Goal: Transaction & Acquisition: Purchase product/service

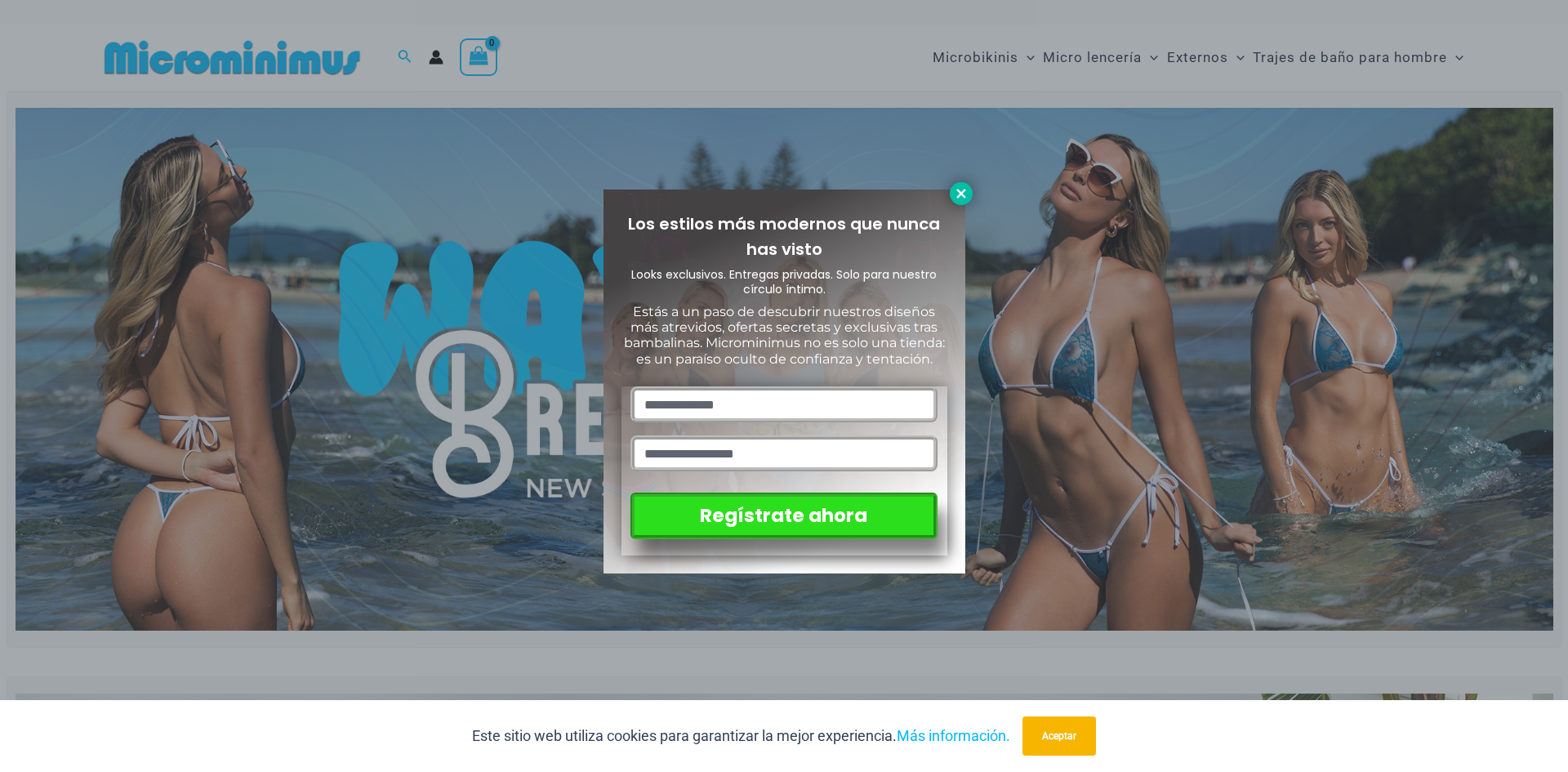
click at [954, 195] on icon at bounding box center [961, 193] width 15 height 15
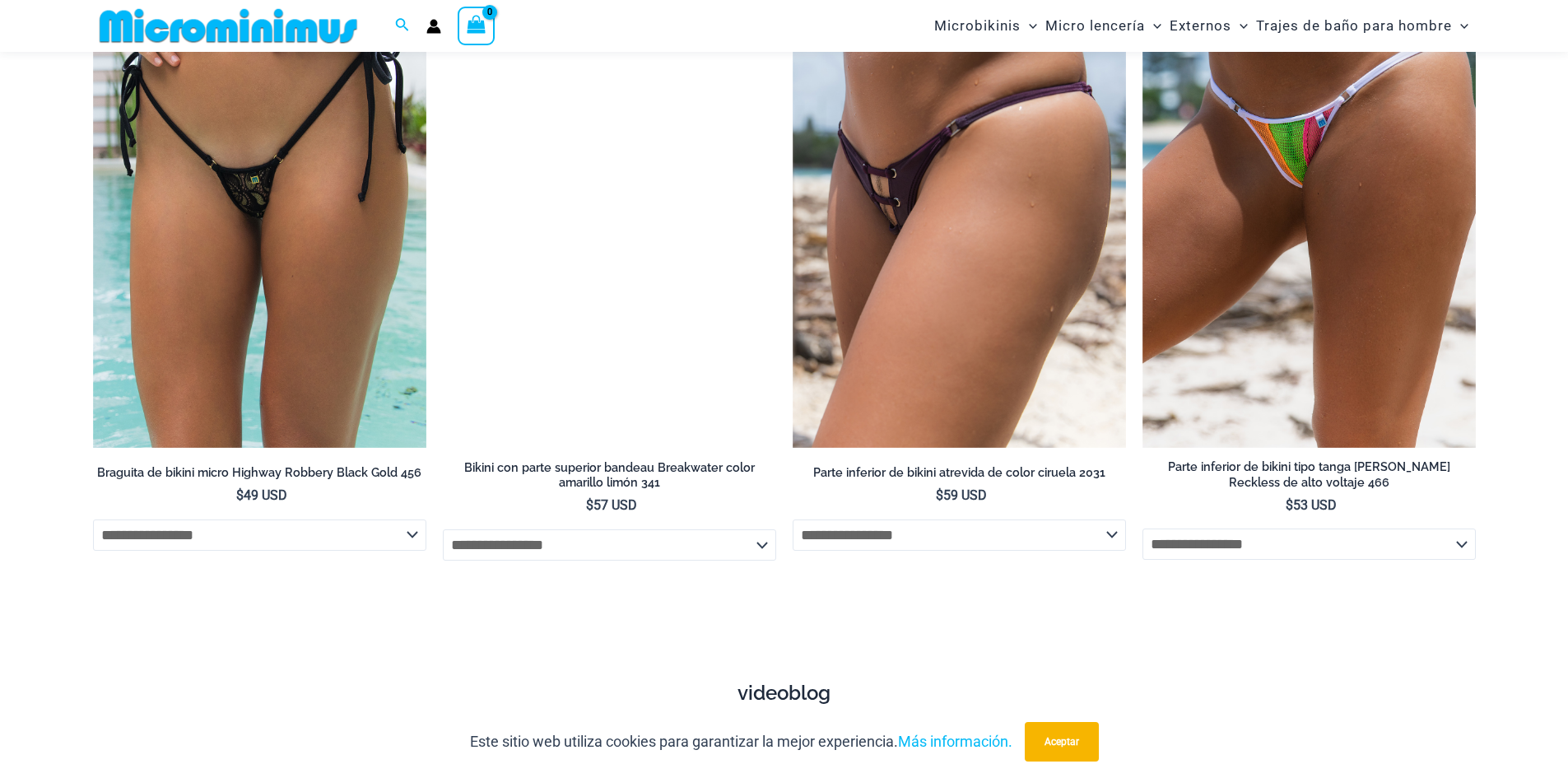
scroll to position [5416, 0]
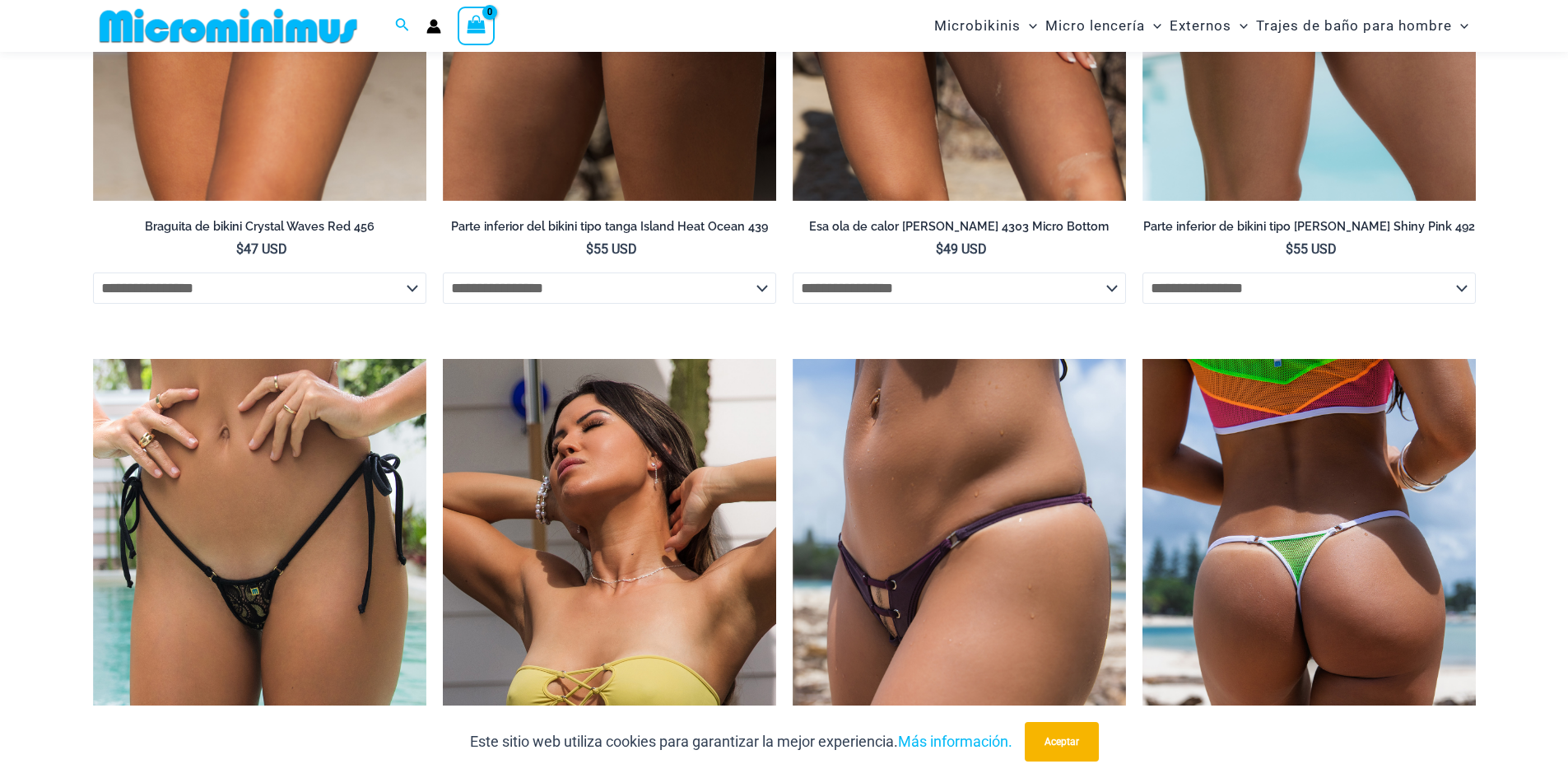
click at [1343, 574] on img at bounding box center [1309, 609] width 333 height 500
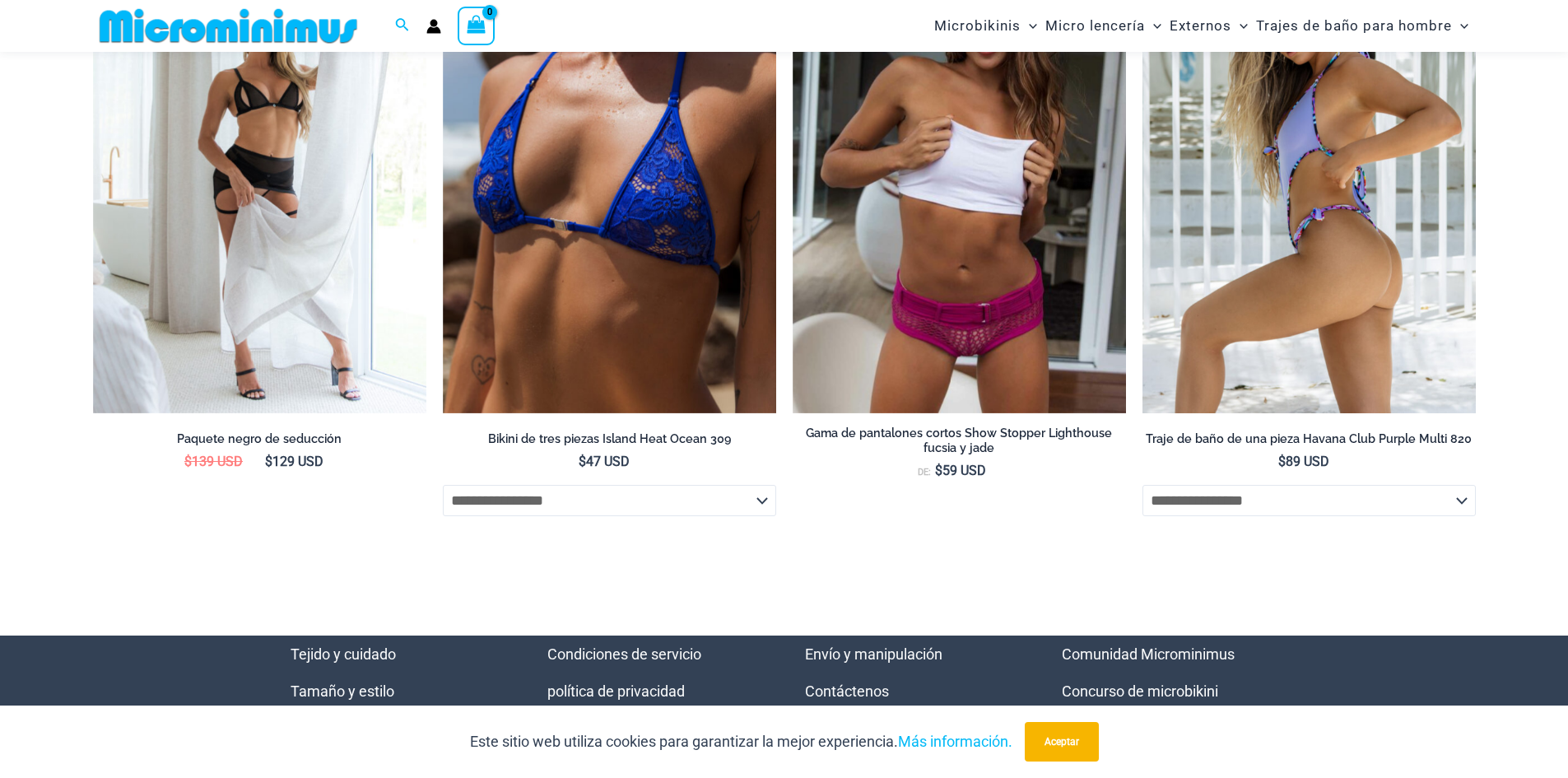
scroll to position [5085, 0]
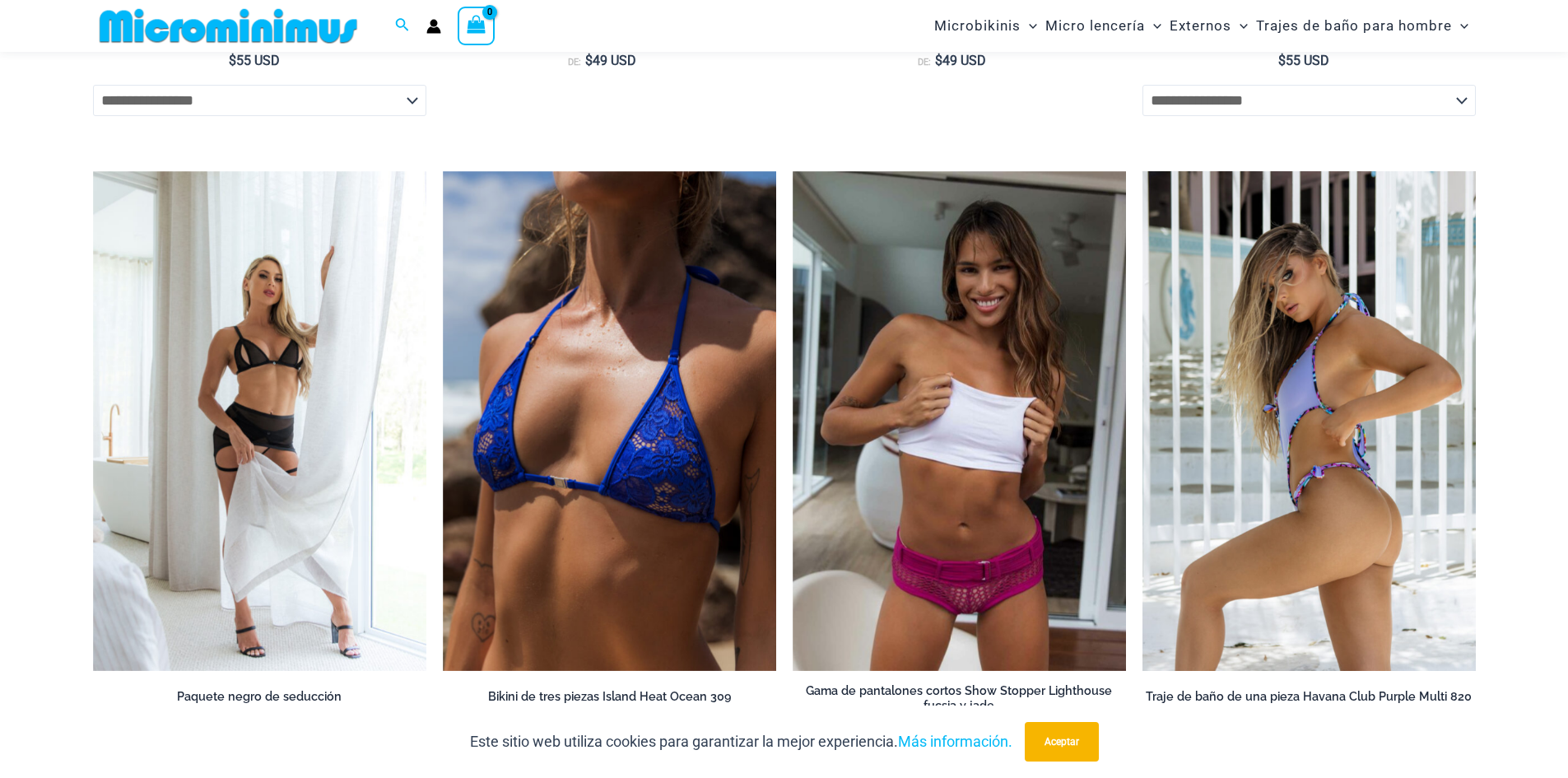
click at [1365, 427] on img at bounding box center [1309, 421] width 333 height 500
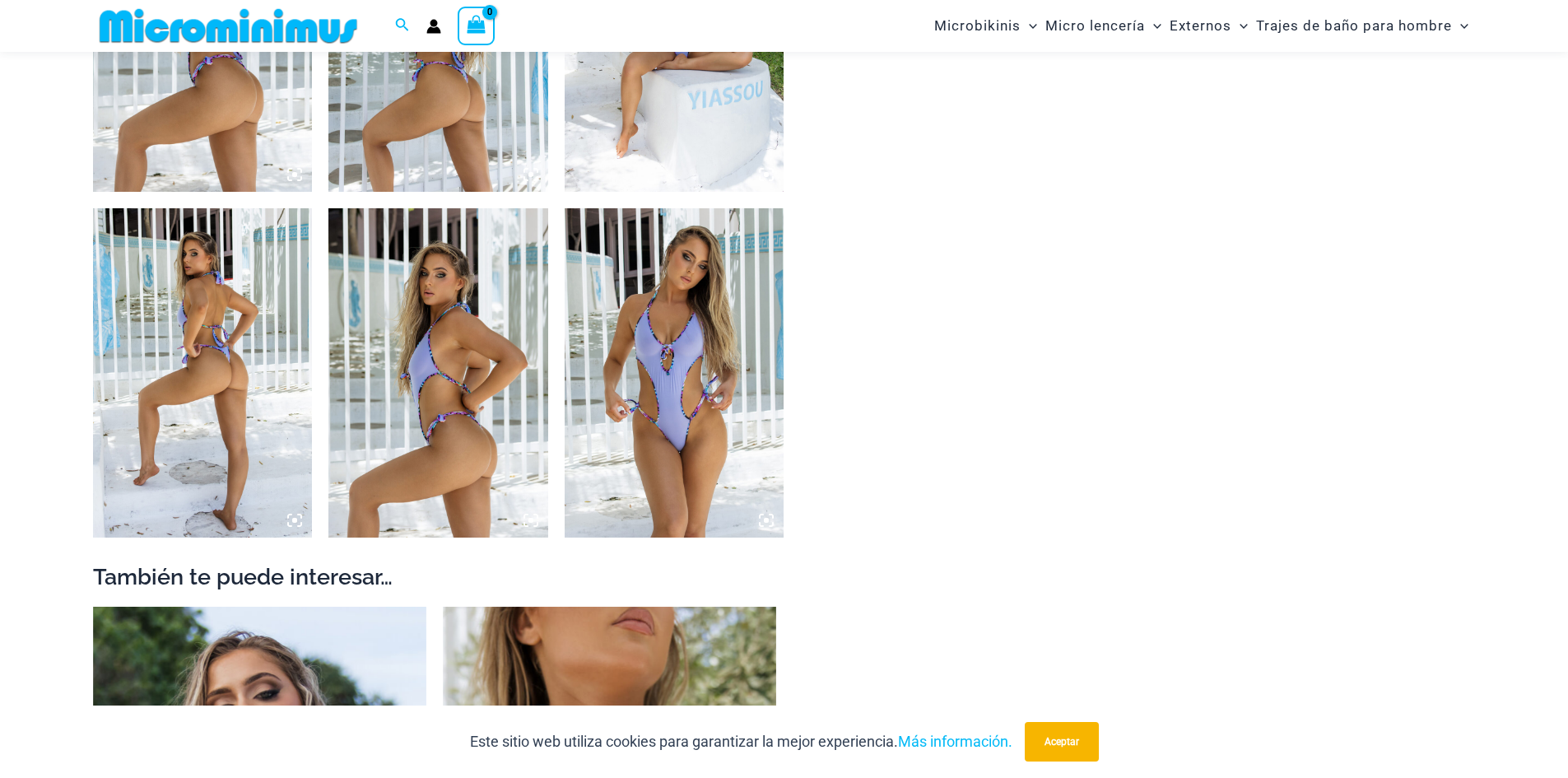
scroll to position [1219, 0]
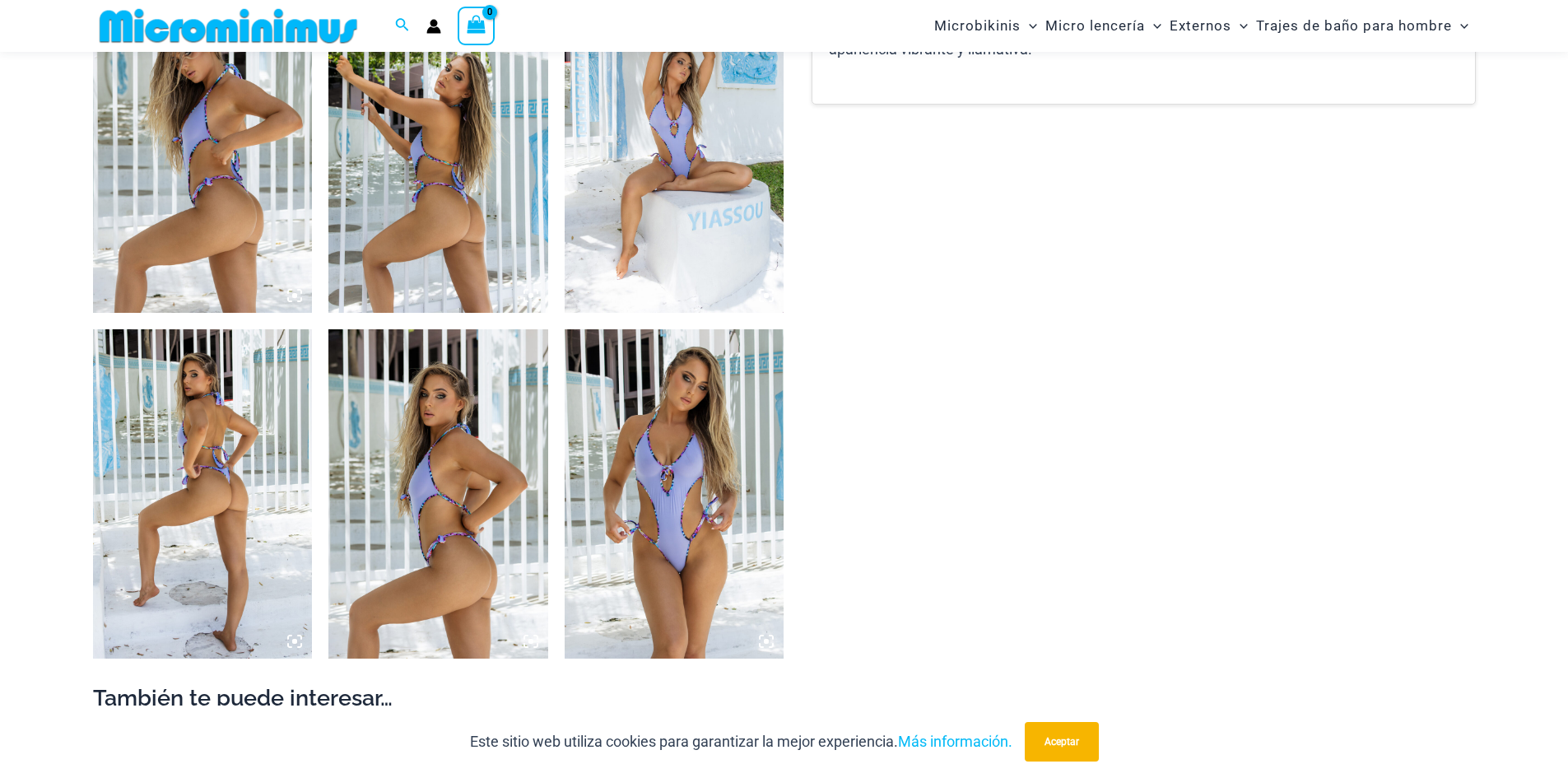
click at [293, 639] on icon at bounding box center [295, 641] width 15 height 15
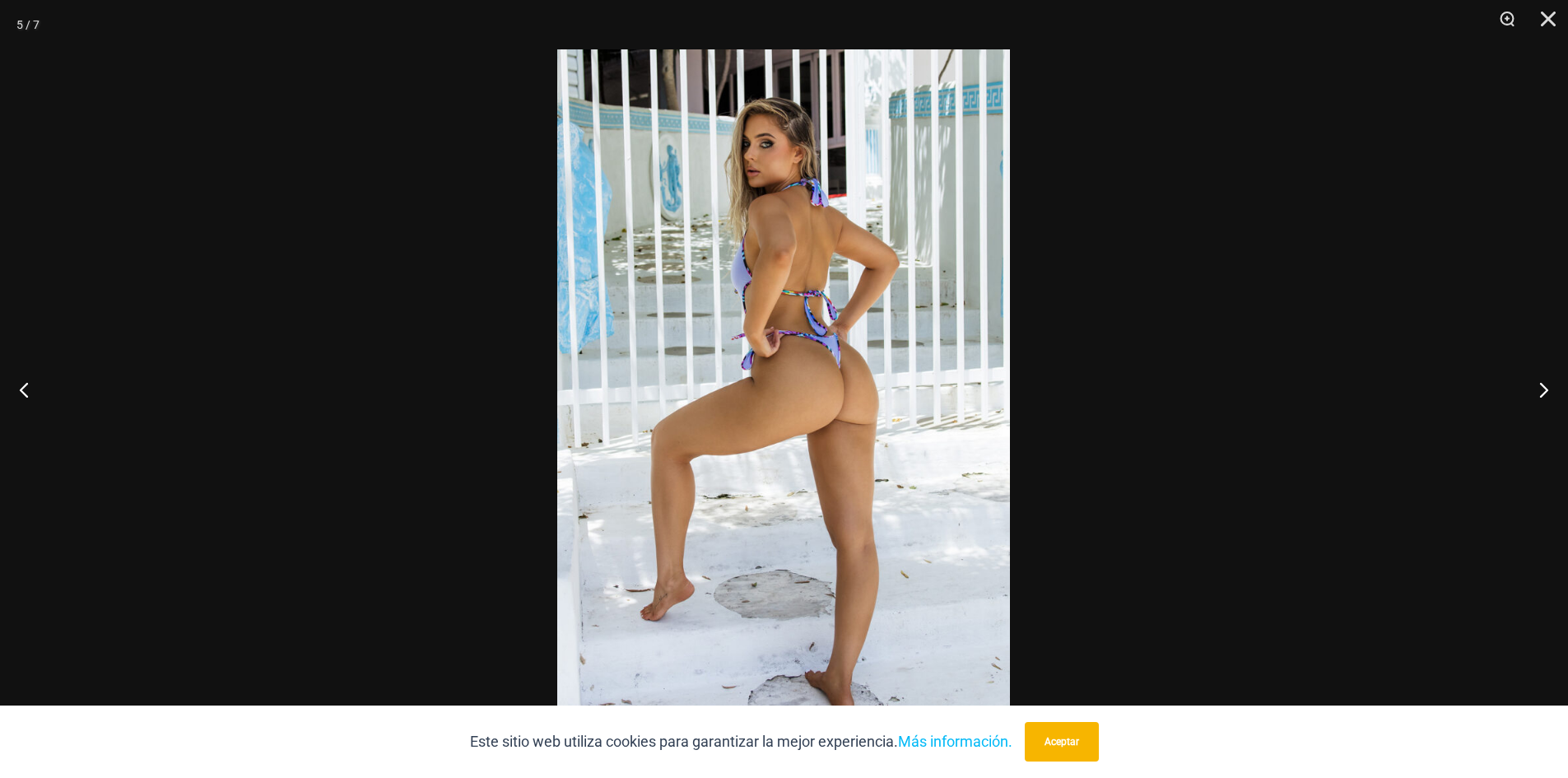
click at [859, 413] on img at bounding box center [783, 389] width 453 height 679
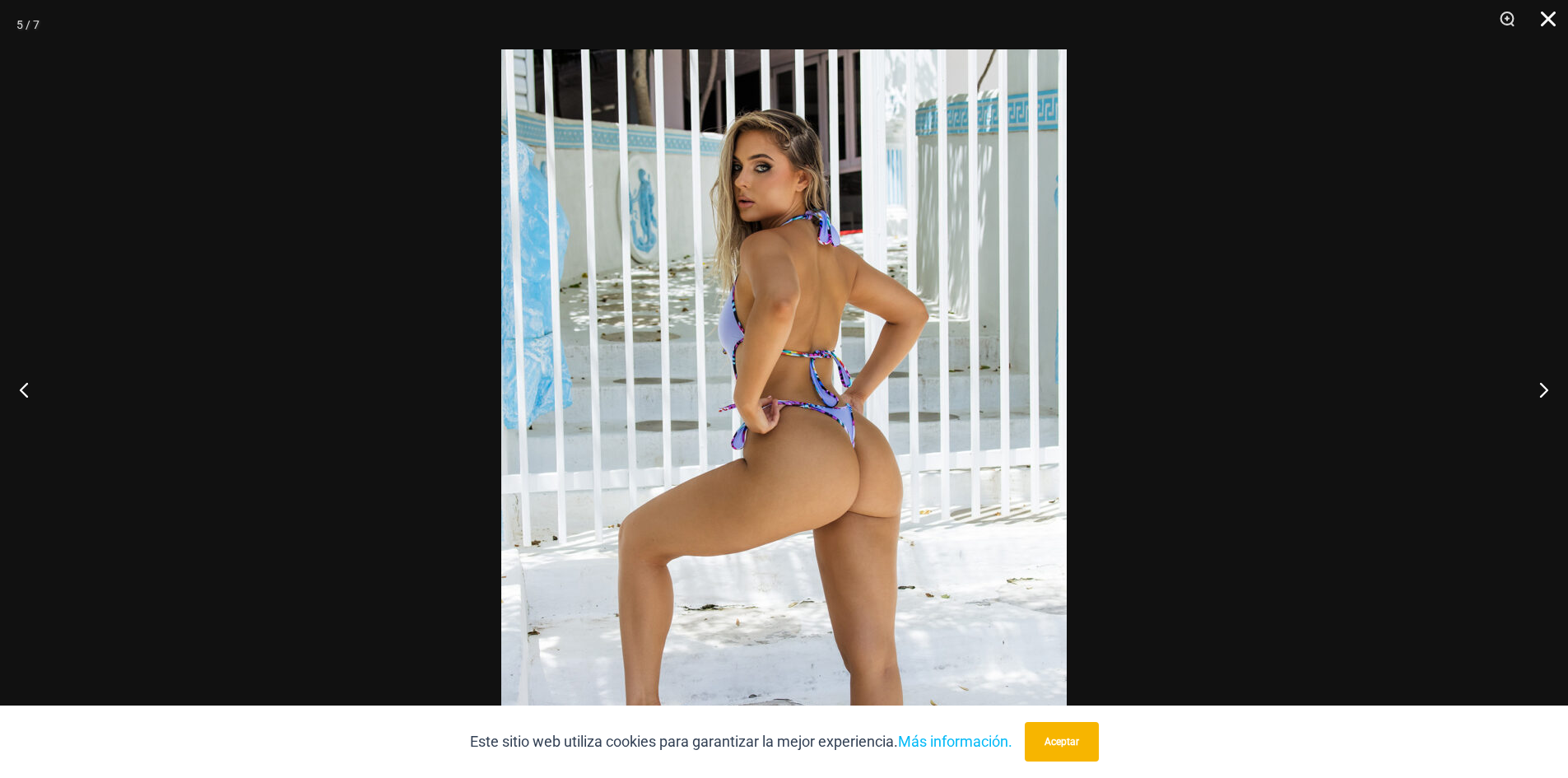
click at [1538, 26] on button "Cerca" at bounding box center [1543, 24] width 41 height 49
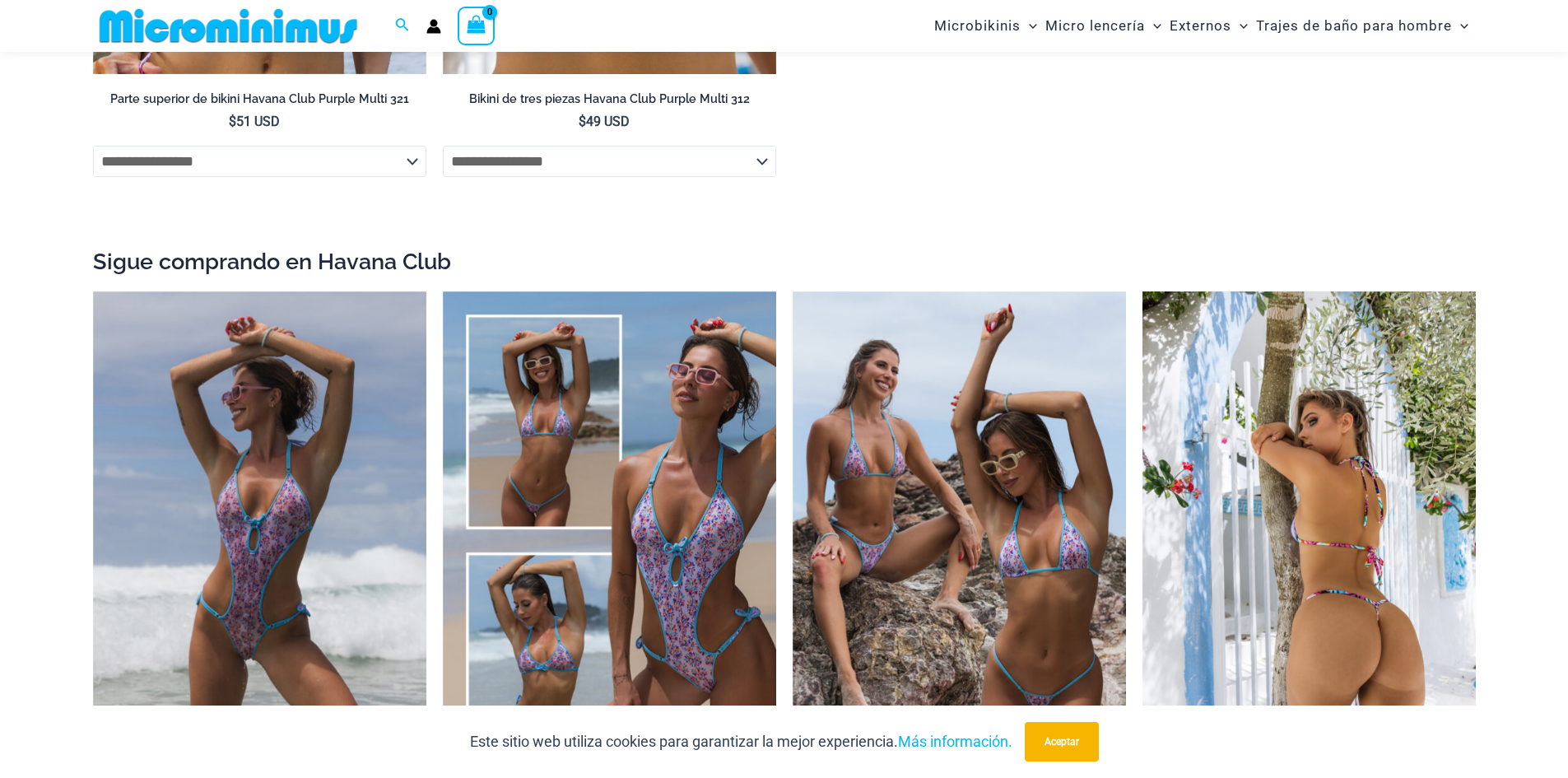
scroll to position [2371, 0]
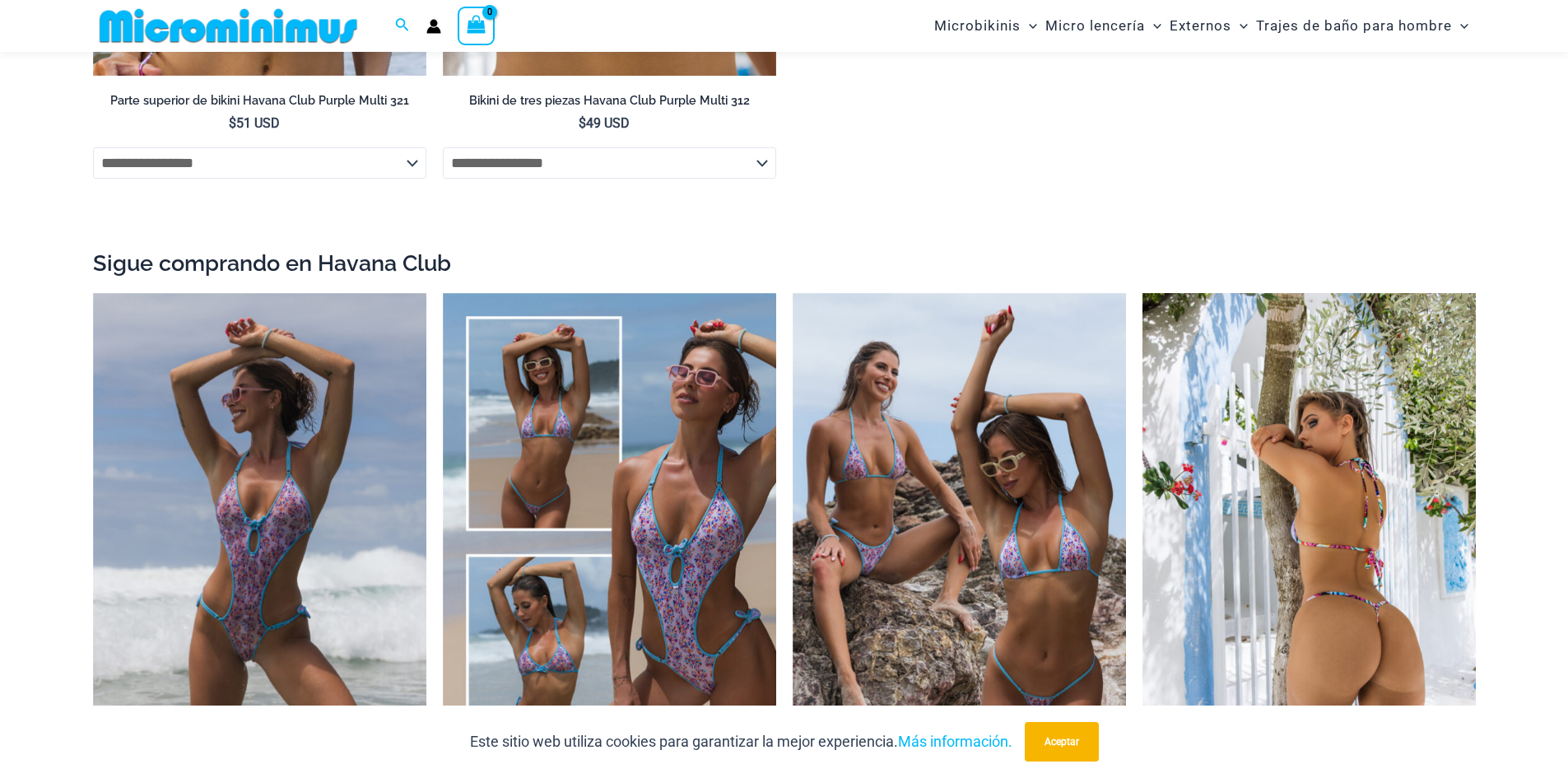
click at [1365, 534] on img at bounding box center [1309, 543] width 333 height 500
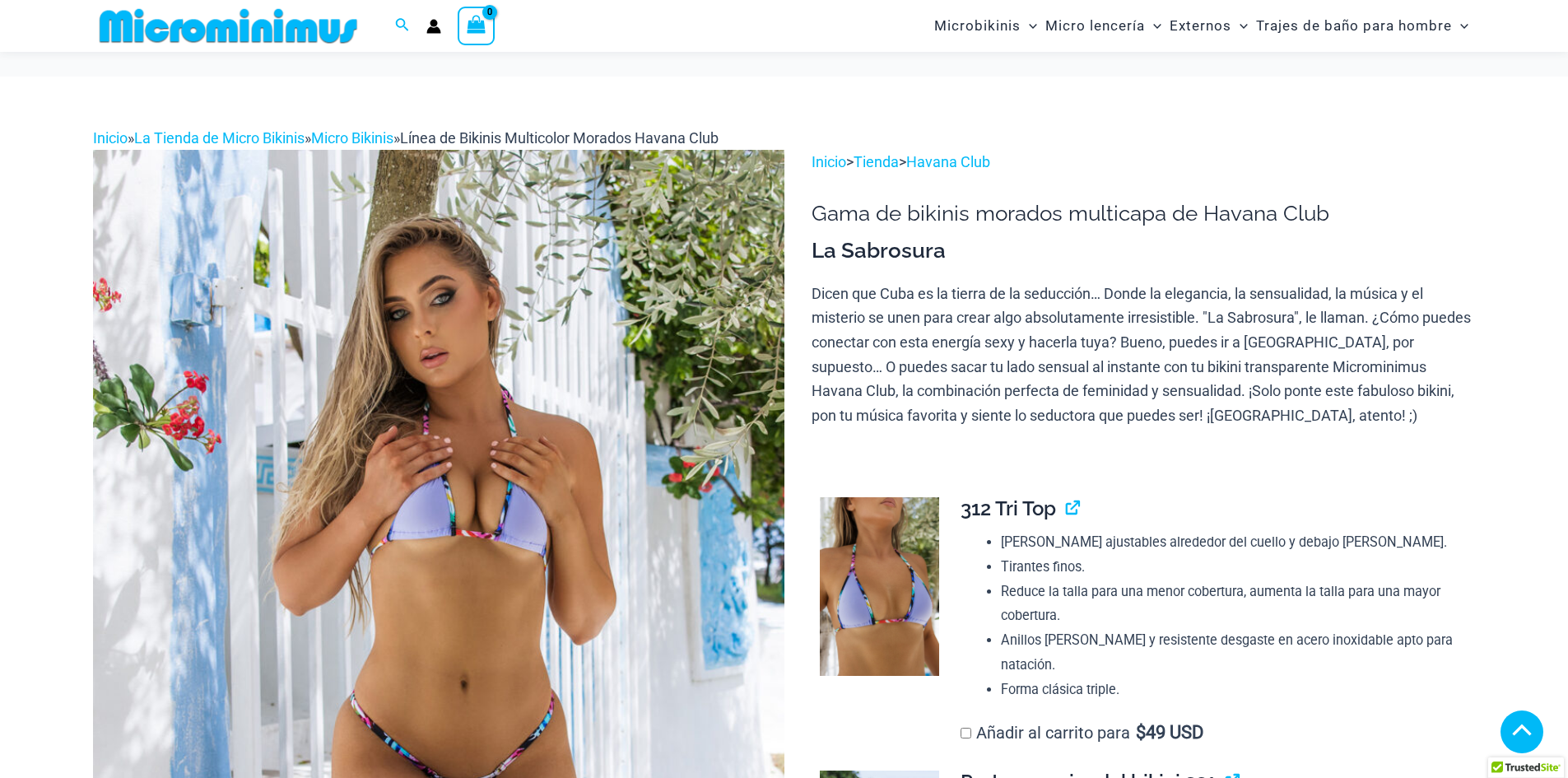
scroll to position [1560, 0]
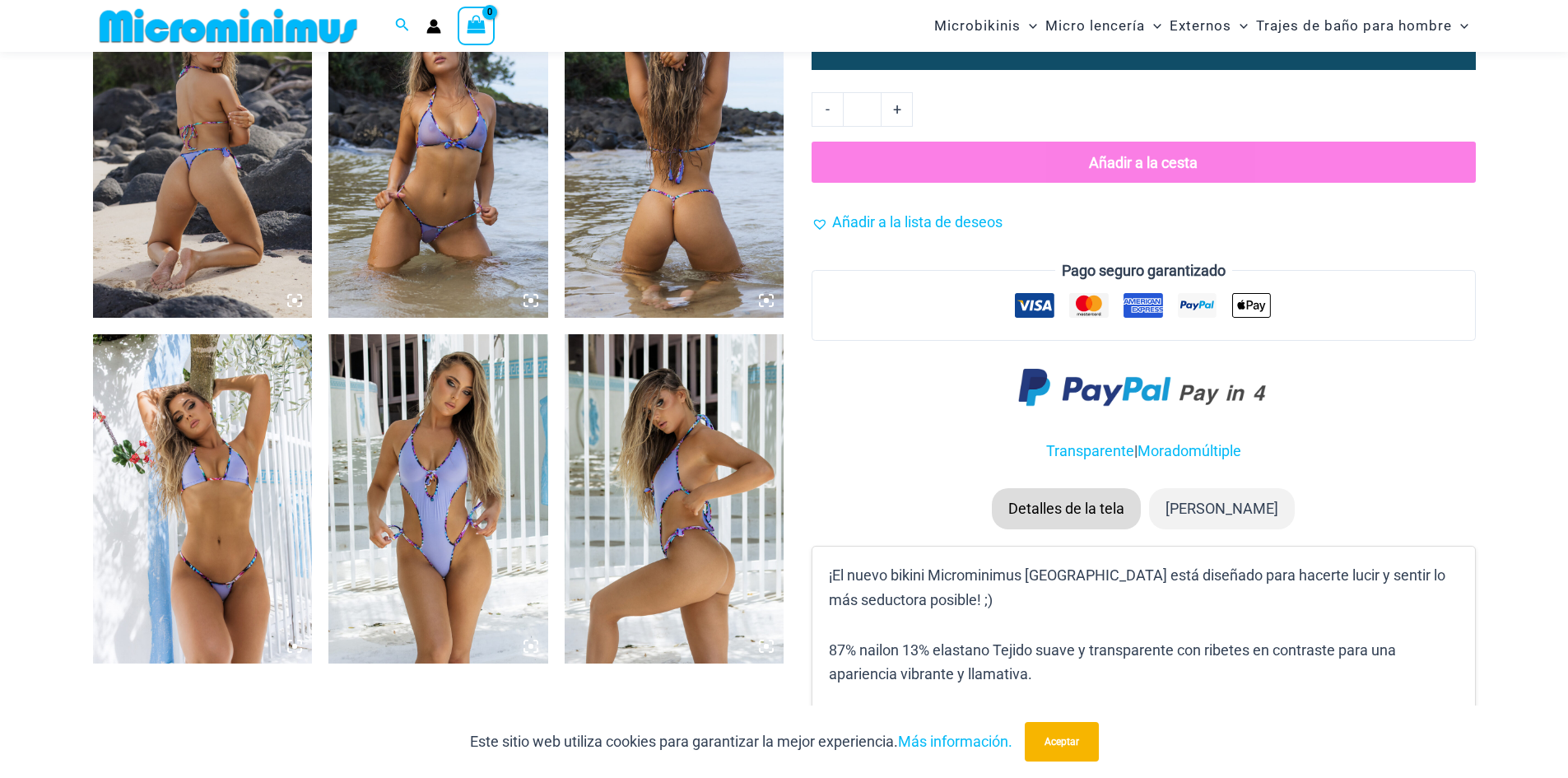
click at [753, 208] on img at bounding box center [675, 153] width 220 height 329
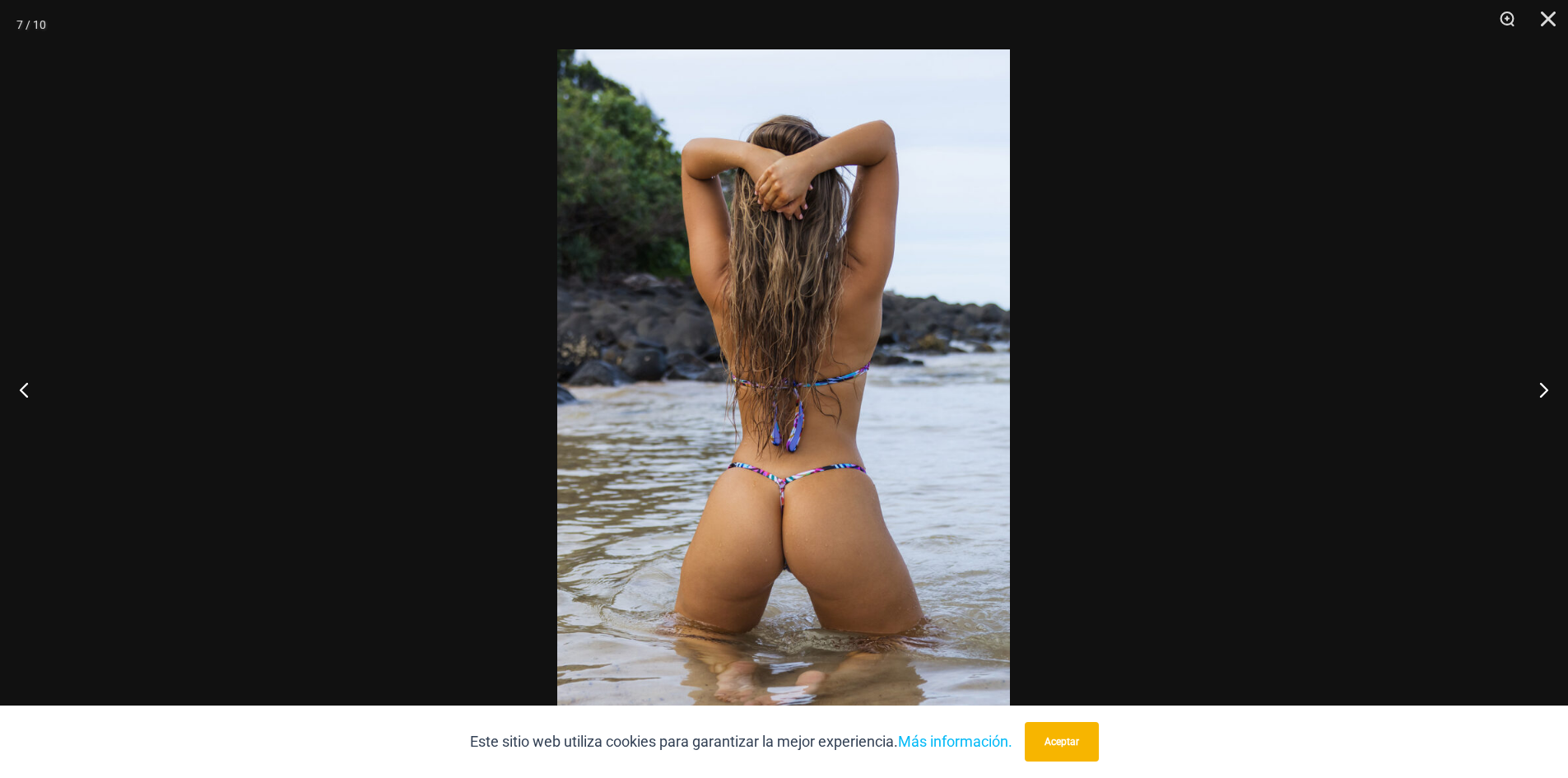
click at [856, 479] on img at bounding box center [783, 389] width 453 height 679
